Goal: Transaction & Acquisition: Purchase product/service

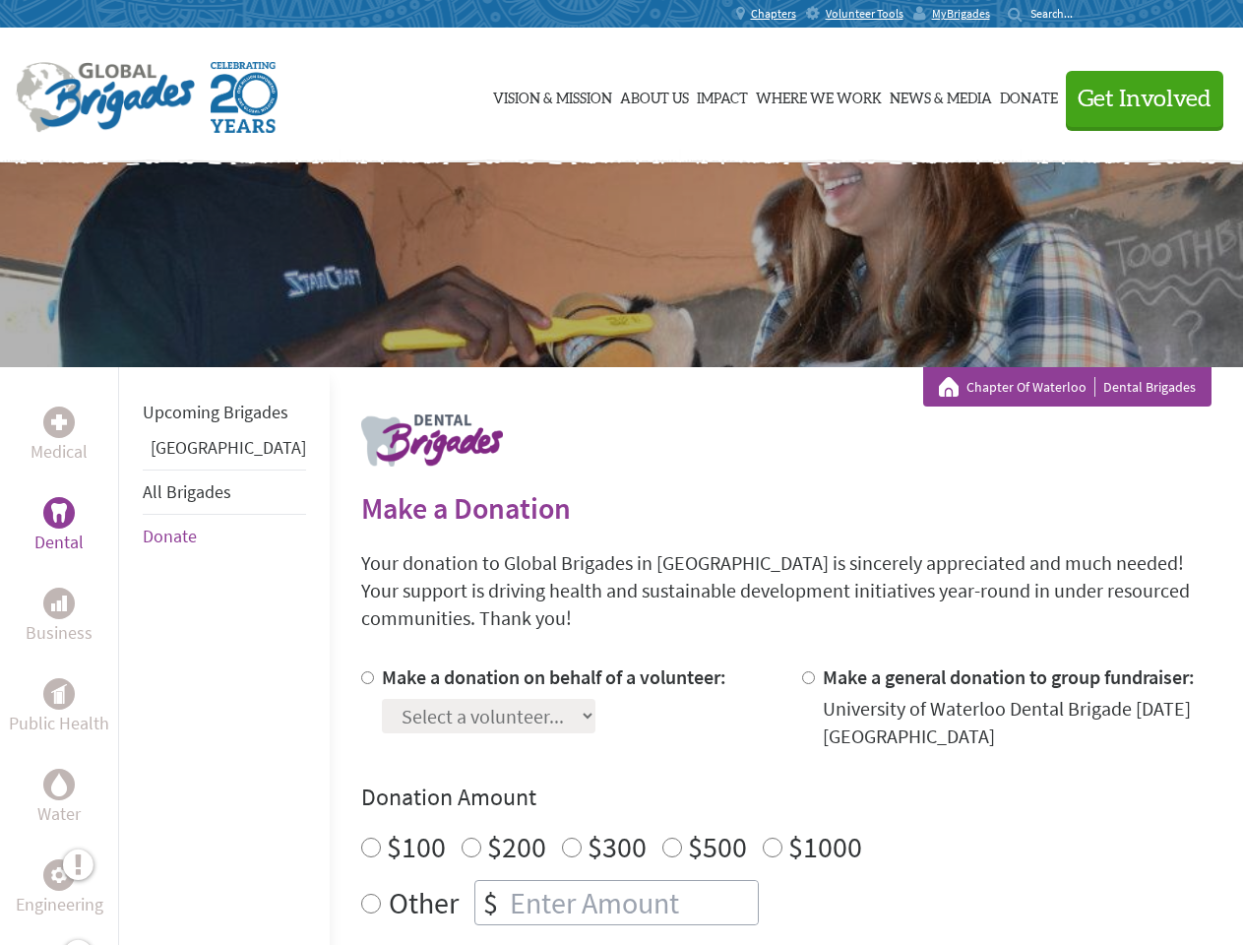
click at [1086, 14] on div "Search for:" at bounding box center [1047, 14] width 79 height 16
click at [1135, 98] on span "Get Involved" at bounding box center [1144, 100] width 134 height 24
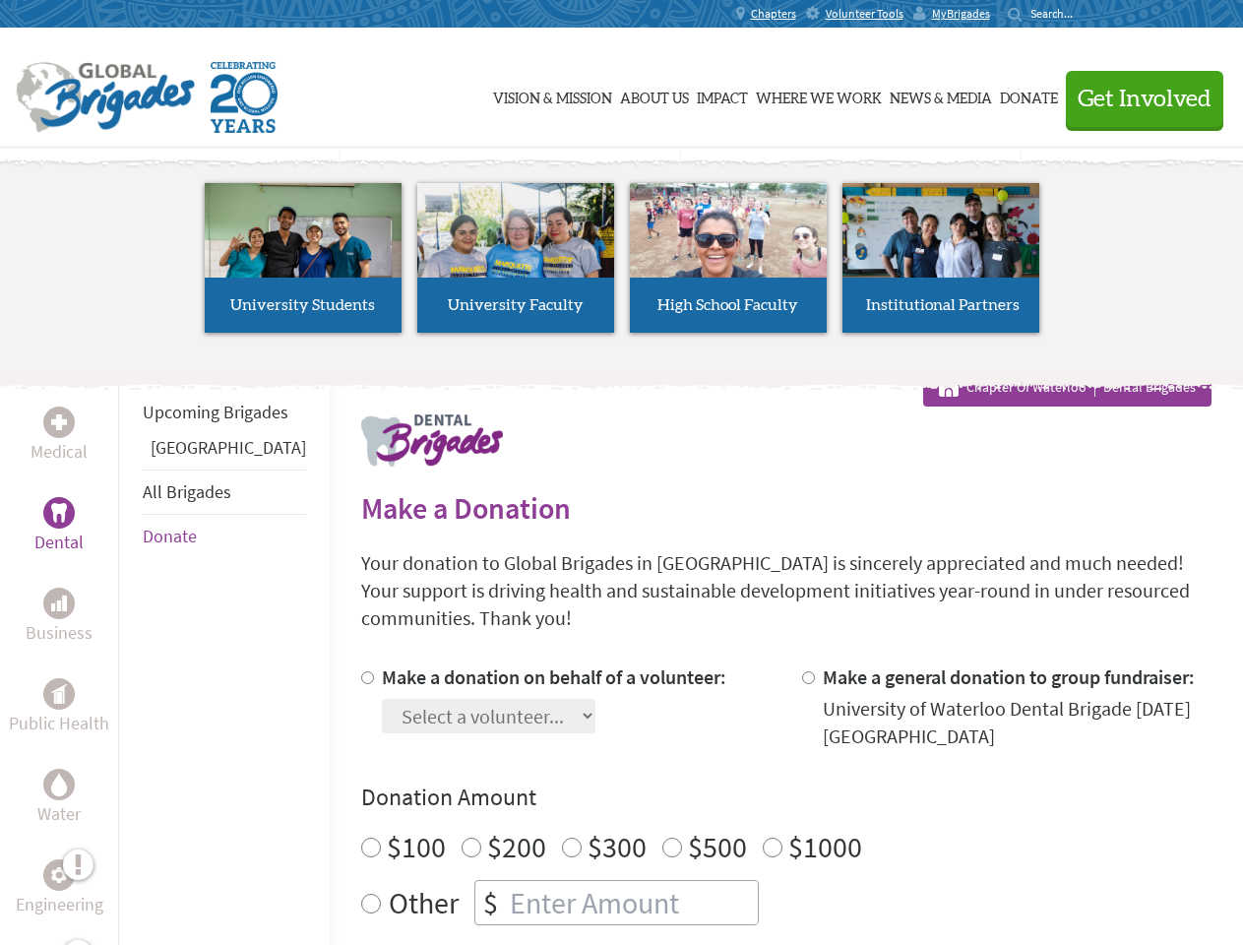
click at [622, 265] on li "High School Faculty" at bounding box center [728, 257] width 213 height 181
click at [130, 655] on div "Upcoming Brigades Greece All Brigades Donate" at bounding box center [224, 839] width 212 height 945
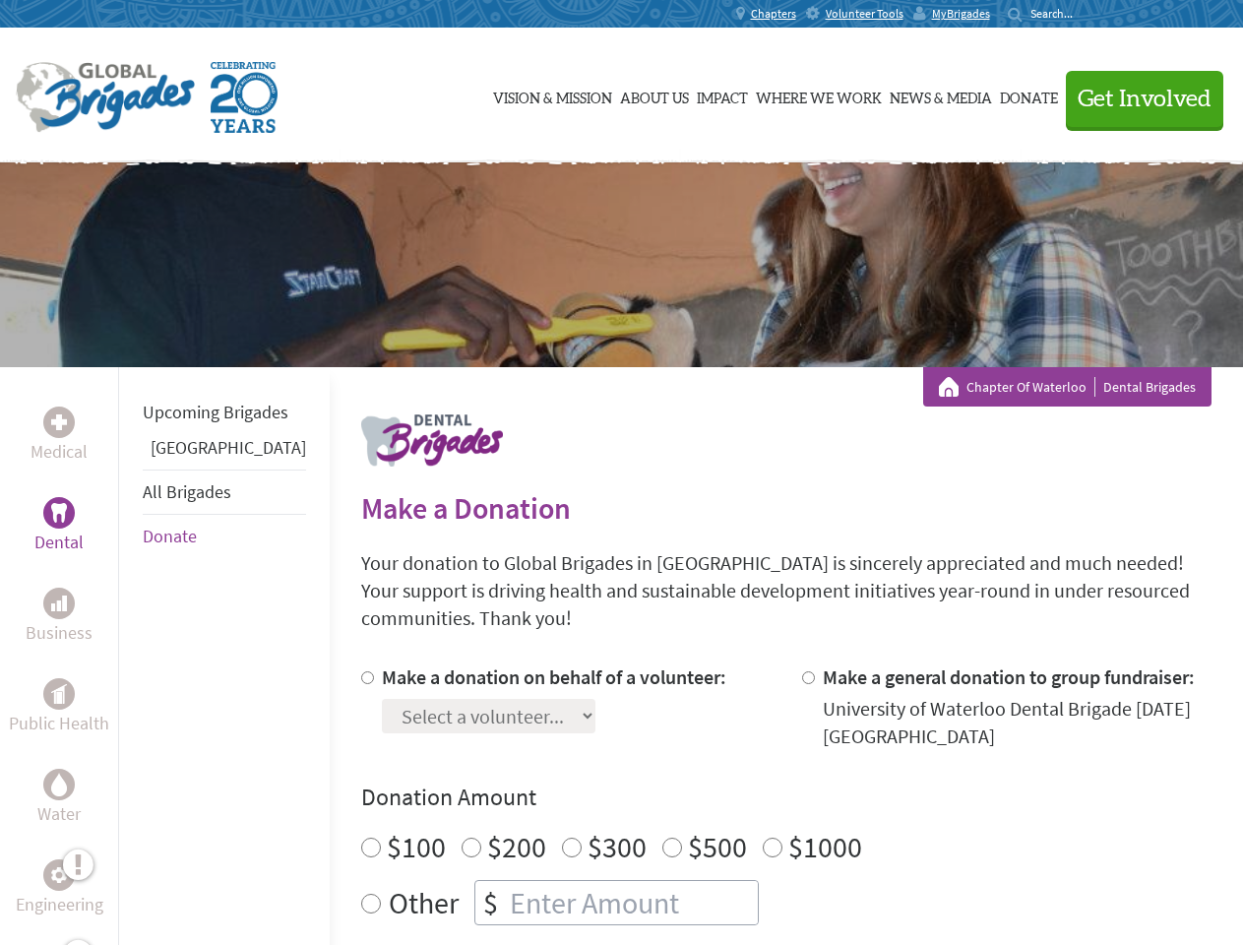
click at [752, 790] on div "Donation Amount $100 $200 $300 $500 $1000 Other $" at bounding box center [786, 853] width 850 height 144
click at [361, 671] on input "Make a donation on behalf of a volunteer:" at bounding box center [367, 677] width 13 height 13
radio input "true"
click at [802, 671] on input "Make a general donation to group fundraiser:" at bounding box center [808, 677] width 13 height 13
radio input "true"
